Goal: Information Seeking & Learning: Find specific fact

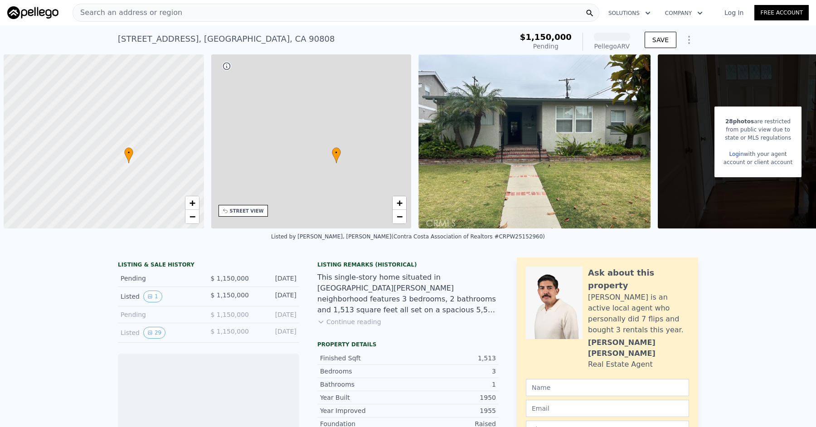
scroll to position [0, 5]
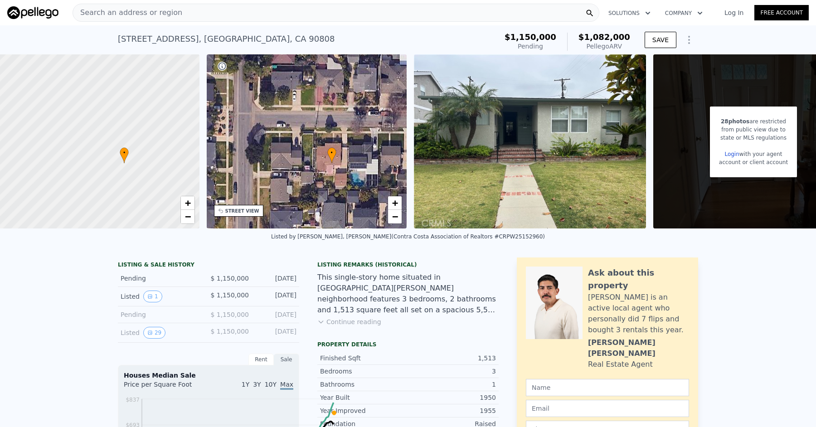
drag, startPoint x: 618, startPoint y: 49, endPoint x: 682, endPoint y: 59, distance: 64.8
click at [630, 51] on div "$1,082,000 Pellego ARV" at bounding box center [598, 42] width 63 height 18
click at [630, 51] on div "Pellego ARV" at bounding box center [605, 46] width 52 height 9
drag, startPoint x: 676, startPoint y: 58, endPoint x: 636, endPoint y: 50, distance: 41.2
click at [630, 50] on div "$1,082,000 Pellego ARV" at bounding box center [598, 42] width 63 height 18
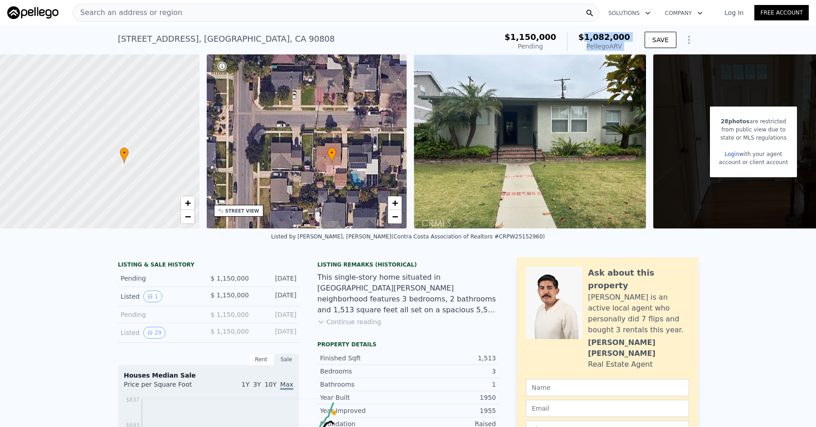
click at [630, 42] on span "$1,082,000" at bounding box center [605, 37] width 52 height 10
drag, startPoint x: 495, startPoint y: 304, endPoint x: 529, endPoint y: 305, distance: 33.6
click at [528, 240] on div "Listed by [PERSON_NAME], [PERSON_NAME] (Contra Costa Association of Realtors #C…" at bounding box center [408, 236] width 274 height 6
click at [533, 240] on div "Listed by [PERSON_NAME], [PERSON_NAME] (Contra Costa Association of Realtors #C…" at bounding box center [408, 236] width 274 height 6
drag, startPoint x: 534, startPoint y: 305, endPoint x: 490, endPoint y: 306, distance: 44.0
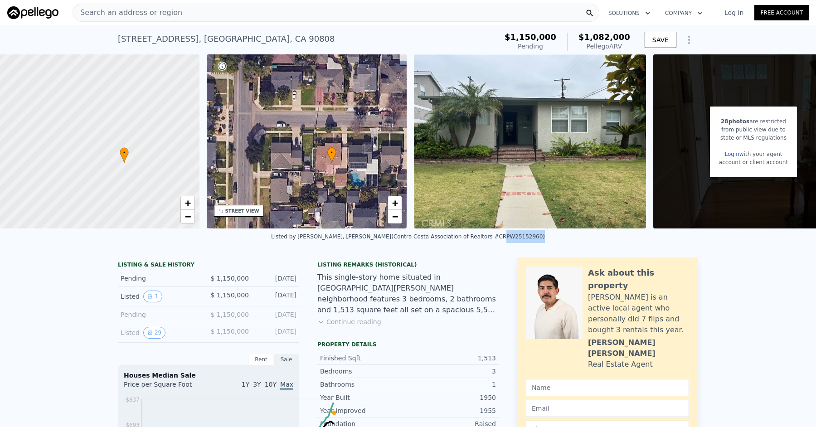
click at [490, 240] on div "Listed by [PERSON_NAME], [PERSON_NAME] (Contra Costa Association of Realtors #C…" at bounding box center [408, 236] width 274 height 6
click at [494, 240] on div "Listed by [PERSON_NAME], [PERSON_NAME] (Contra Costa Association of Realtors #C…" at bounding box center [408, 236] width 274 height 6
drag, startPoint x: 492, startPoint y: 305, endPoint x: 526, endPoint y: 304, distance: 34.0
click at [534, 240] on div "Listed by [PERSON_NAME], [PERSON_NAME] (Contra Costa Association of Realtors #C…" at bounding box center [408, 236] width 274 height 6
copy div "PW25152960"
